Goal: Task Accomplishment & Management: Use online tool/utility

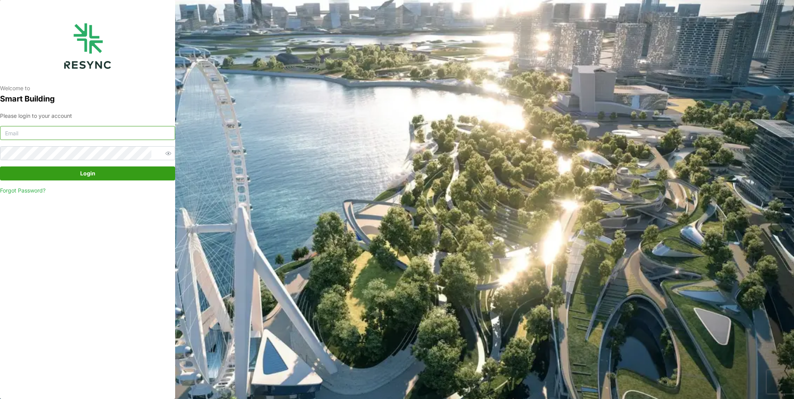
click at [100, 133] on input at bounding box center [87, 133] width 175 height 14
type input "[EMAIL_ADDRESS][DOMAIN_NAME]"
click at [0, 167] on button "Login" at bounding box center [87, 174] width 175 height 14
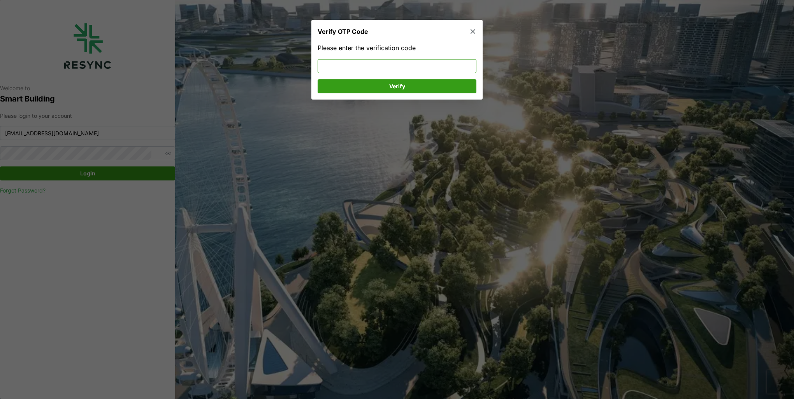
click at [331, 68] on input at bounding box center [397, 66] width 159 height 14
type input "799891"
click at [386, 86] on span "Verify" at bounding box center [397, 86] width 144 height 13
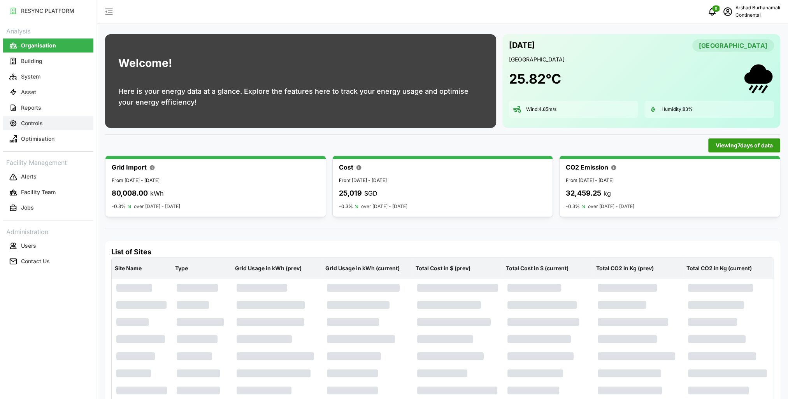
click at [44, 125] on button "Controls" at bounding box center [48, 123] width 90 height 14
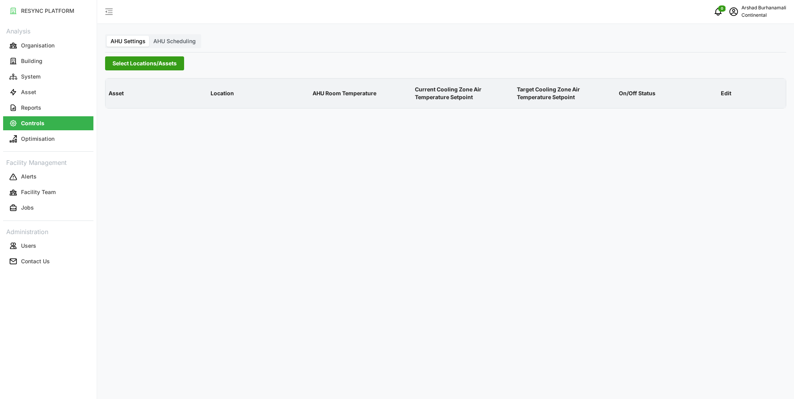
click at [137, 64] on span "Select Locations/Assets" at bounding box center [145, 63] width 64 height 13
click at [117, 98] on icon at bounding box center [115, 98] width 6 height 6
click at [131, 110] on span "Select CA1" at bounding box center [130, 109] width 5 height 5
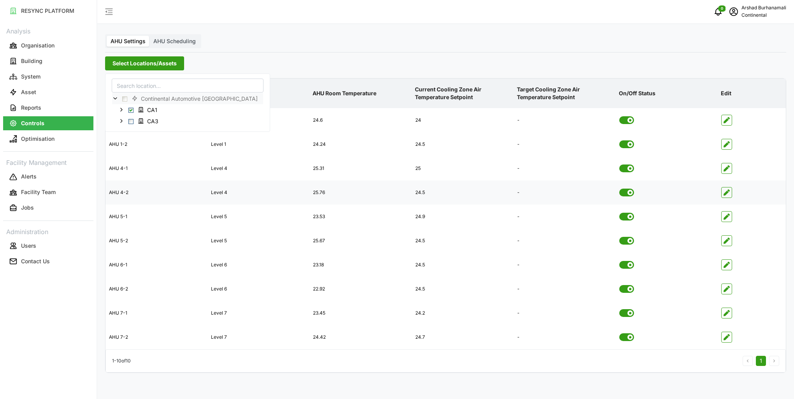
click at [728, 194] on icon "button" at bounding box center [727, 193] width 6 height 6
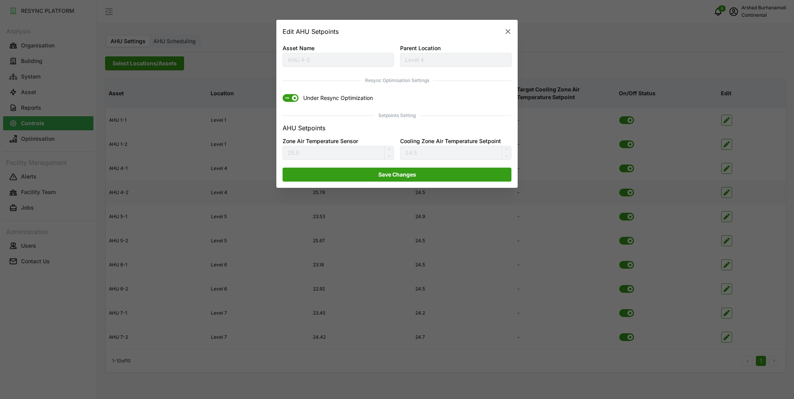
click at [295, 99] on span at bounding box center [294, 98] width 5 height 5
click at [283, 95] on input "ON Under Resync Optimization" at bounding box center [283, 95] width 0 height 0
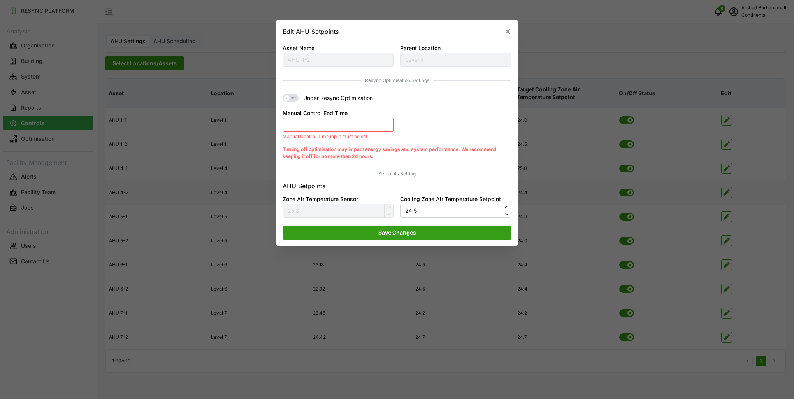
click at [327, 126] on button "Manual Control End Time" at bounding box center [338, 125] width 111 height 14
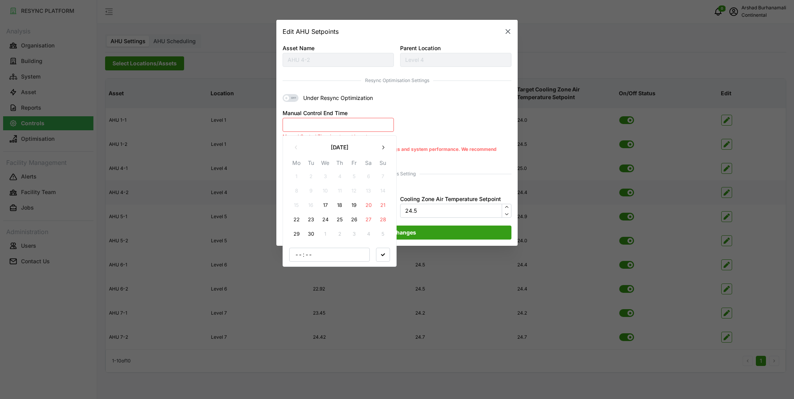
click at [327, 205] on button "17" at bounding box center [325, 206] width 14 height 14
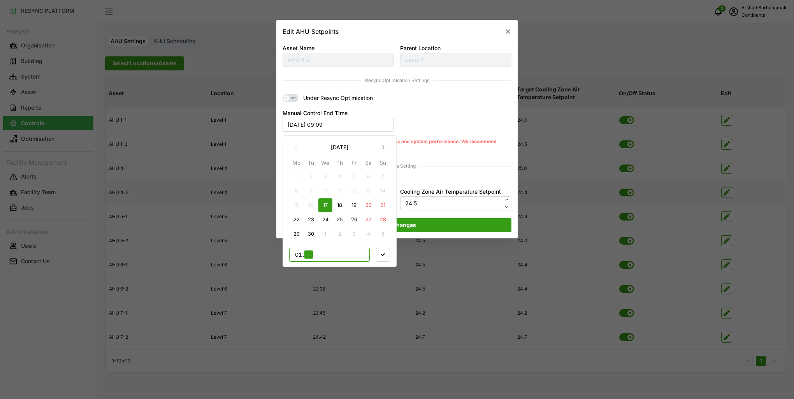
type input "18"
type input "00"
click at [383, 257] on span "button" at bounding box center [383, 254] width 13 height 13
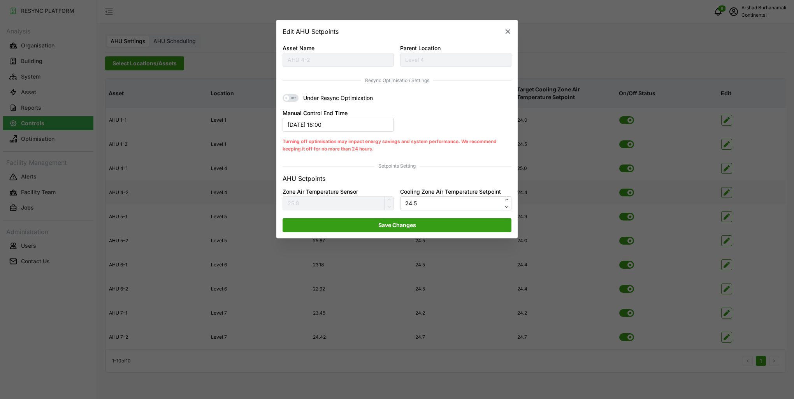
click at [403, 226] on span "Save Changes" at bounding box center [397, 225] width 38 height 13
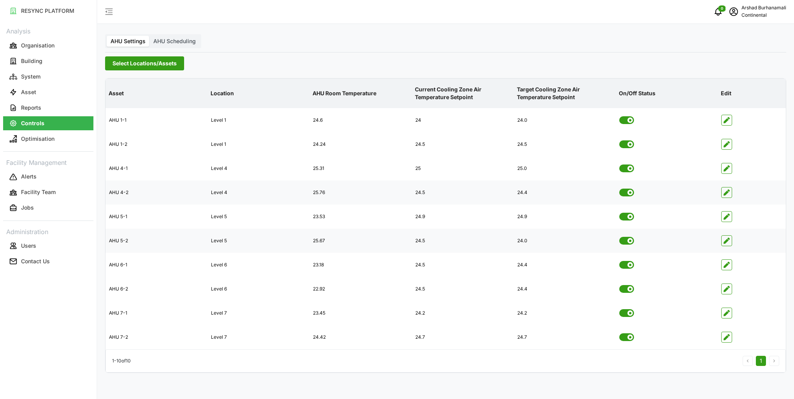
click at [728, 243] on icon "button" at bounding box center [727, 241] width 6 height 6
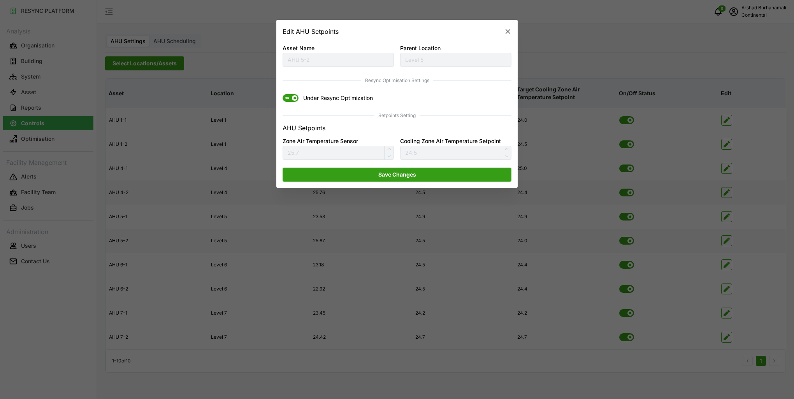
click at [289, 100] on span "ON" at bounding box center [287, 99] width 9 height 8
click at [283, 95] on input "ON Under Resync Optimization" at bounding box center [283, 95] width 0 height 0
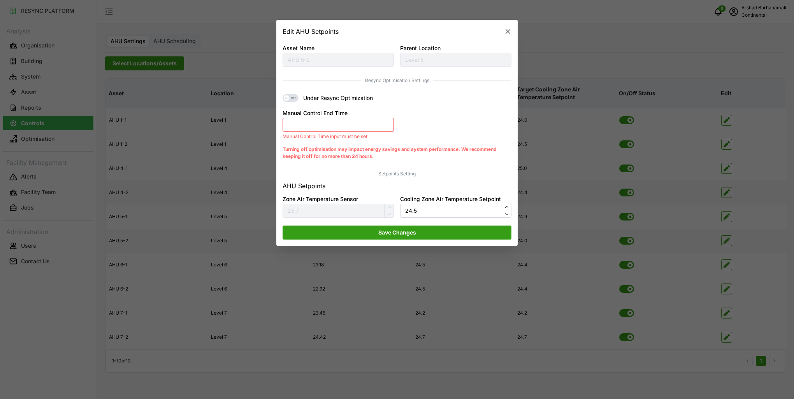
click at [322, 123] on button "Manual Control End Time" at bounding box center [338, 125] width 111 height 14
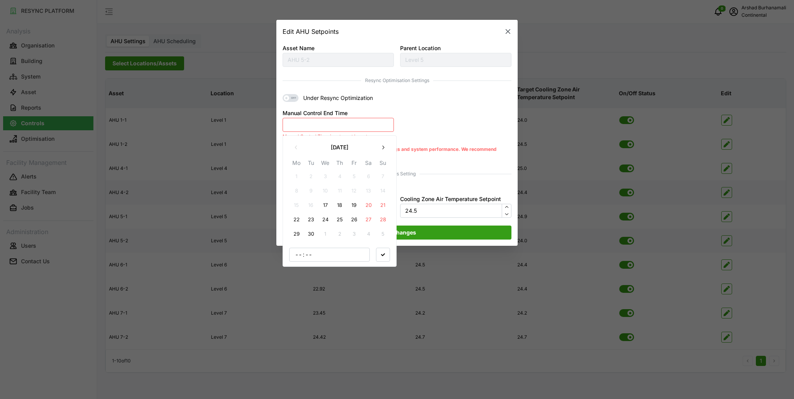
click at [323, 205] on button "17" at bounding box center [325, 206] width 14 height 14
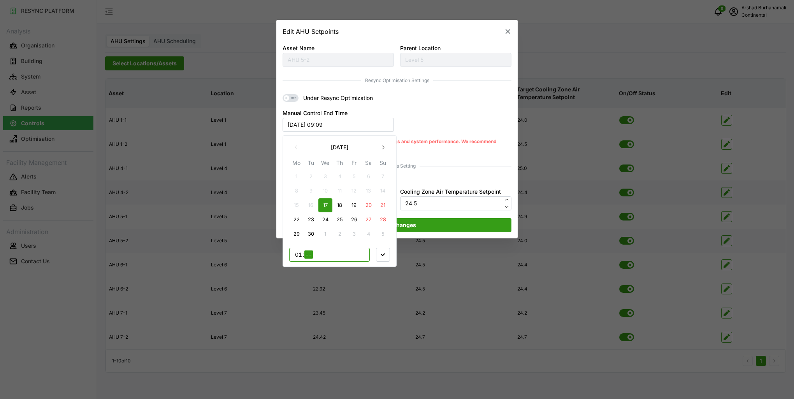
type input "17"
type input "00"
click at [382, 259] on span "button" at bounding box center [383, 254] width 13 height 13
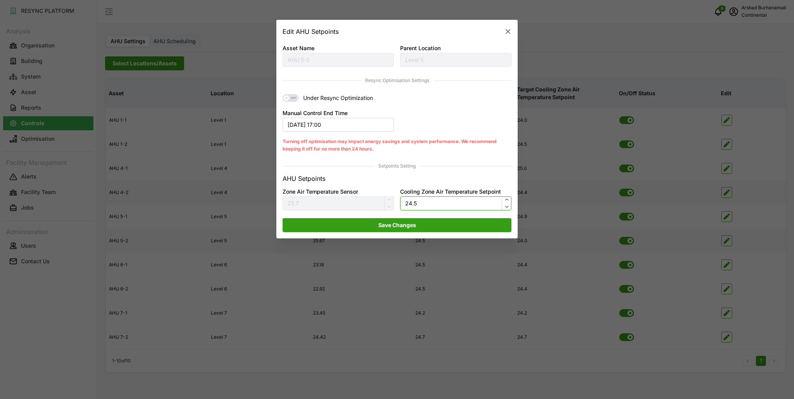
click at [424, 202] on input "24.5" at bounding box center [455, 204] width 111 height 14
type input "24"
click at [416, 229] on span "Save Changes" at bounding box center [397, 225] width 38 height 13
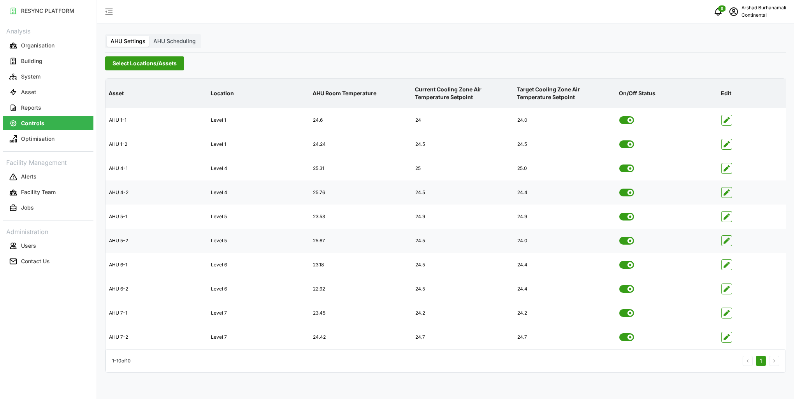
click at [138, 60] on span "Select Locations/Assets" at bounding box center [145, 63] width 64 height 13
click at [165, 44] on label "AHU Scheduling" at bounding box center [175, 41] width 50 height 11
click at [150, 36] on input "AHU Scheduling" at bounding box center [150, 36] width 0 height 0
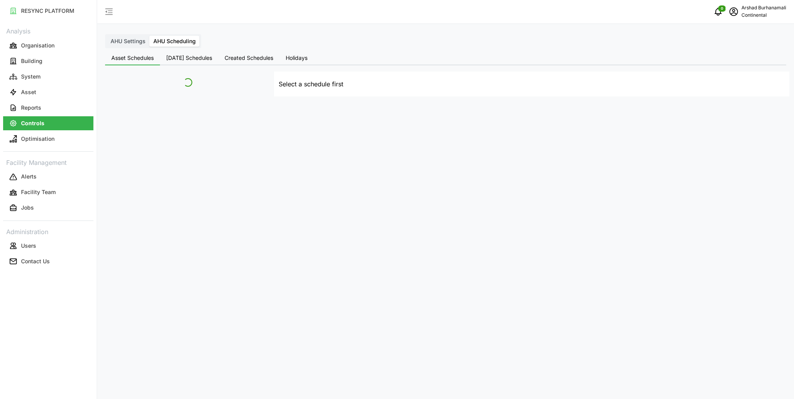
click at [168, 41] on span "AHU Scheduling" at bounding box center [174, 41] width 42 height 7
click at [150, 36] on input "AHU Scheduling" at bounding box center [150, 36] width 0 height 0
click at [172, 58] on span "Today's Schedules" at bounding box center [189, 57] width 46 height 5
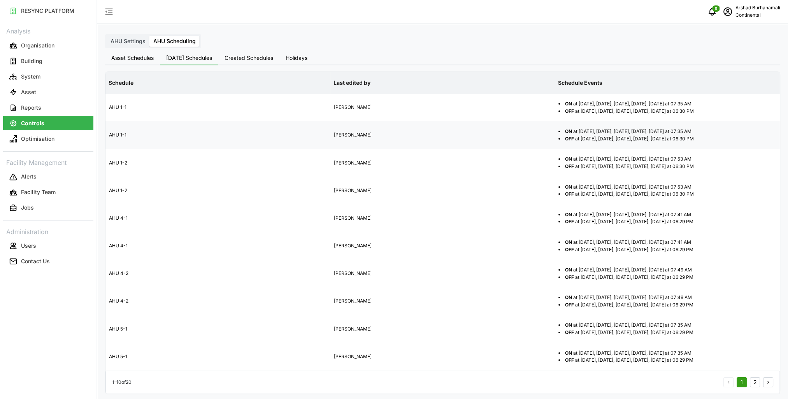
scroll to position [2, 0]
